Goal: Task Accomplishment & Management: Use online tool/utility

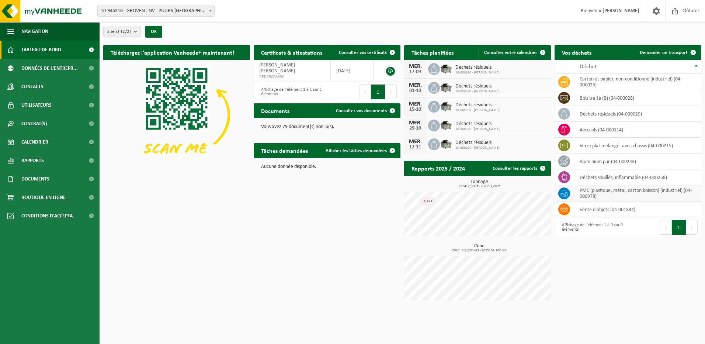
click at [612, 195] on td "PMC (plastique, métal, carton boisson) (industriel) (04-000978)" at bounding box center [637, 193] width 127 height 16
click at [567, 194] on icon at bounding box center [566, 194] width 2 height 4
click at [614, 193] on td "PMC (plastique, métal, carton boisson) (industriel) (04-000978)" at bounding box center [637, 193] width 127 height 16
click at [694, 50] on span at bounding box center [693, 52] width 15 height 15
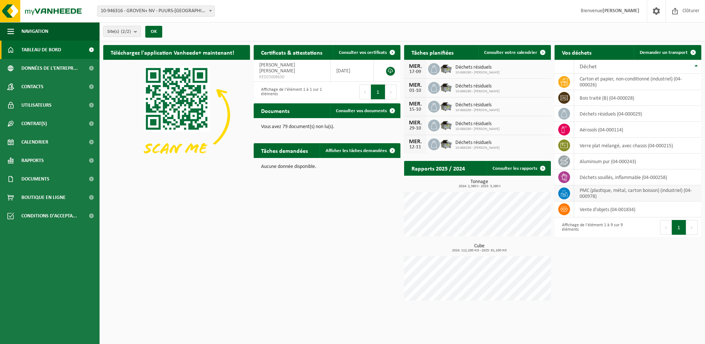
click at [600, 194] on td "PMC (plastique, métal, carton boisson) (industriel) (04-000978)" at bounding box center [637, 193] width 127 height 16
click at [693, 50] on span at bounding box center [693, 52] width 15 height 15
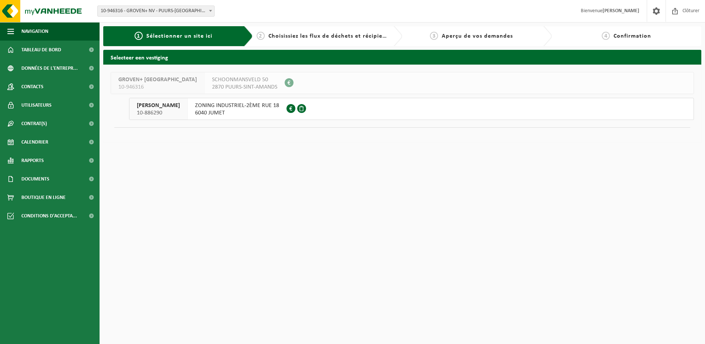
click at [297, 111] on span at bounding box center [301, 108] width 9 height 9
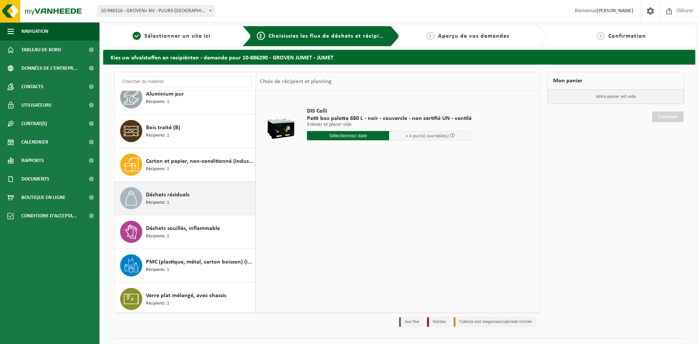
scroll to position [46, 0]
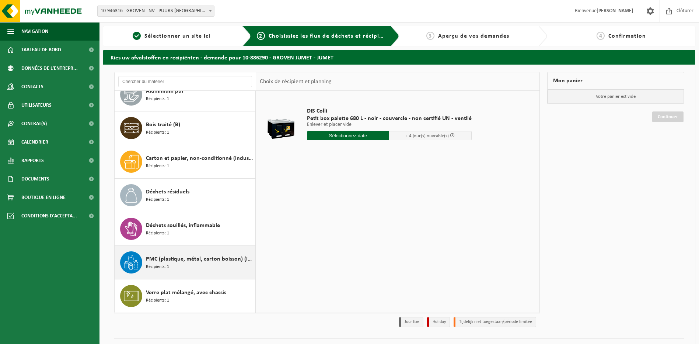
click at [185, 264] on div "PMC (plastique, métal, carton boisson) (industriel) Récipients: 1" at bounding box center [200, 262] width 108 height 22
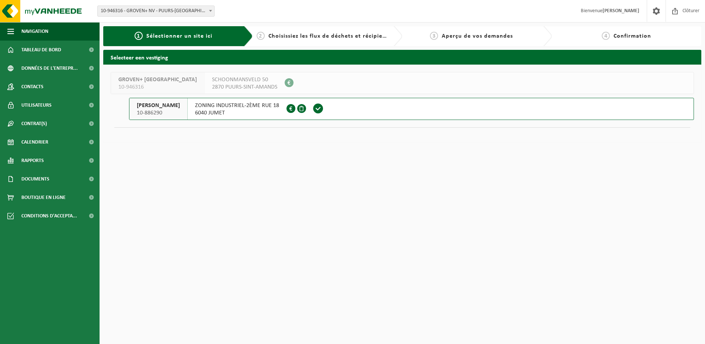
click at [316, 110] on span at bounding box center [318, 108] width 11 height 11
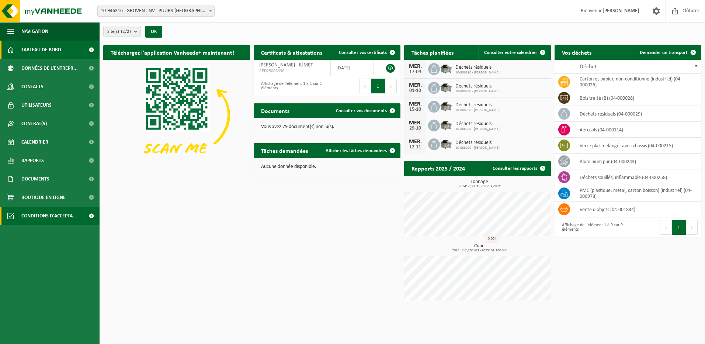
click at [83, 225] on ul "Navigation Clôturer Tableau de bord Données de l'entrepr... Contacts Utilisateu…" at bounding box center [50, 182] width 100 height 321
click at [693, 14] on span "Clôturer" at bounding box center [690, 11] width 21 height 22
